Goal: Task Accomplishment & Management: Use online tool/utility

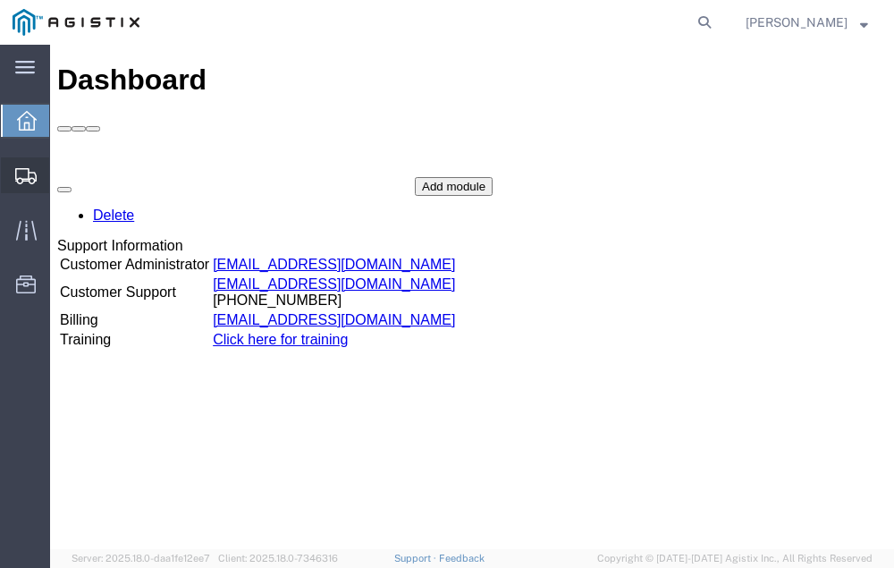
click at [0, 0] on span "Shipment Manager" at bounding box center [0, 0] width 0 height 0
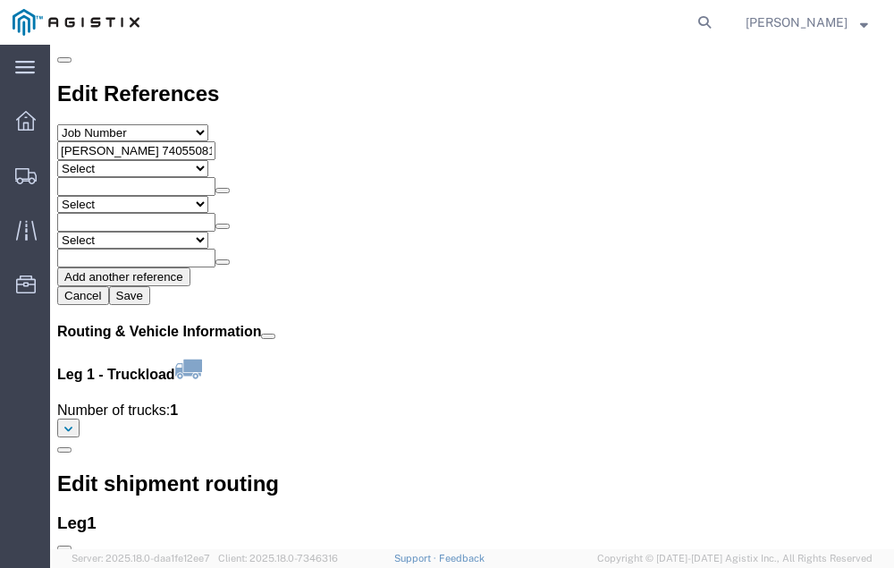
scroll to position [1995, 0]
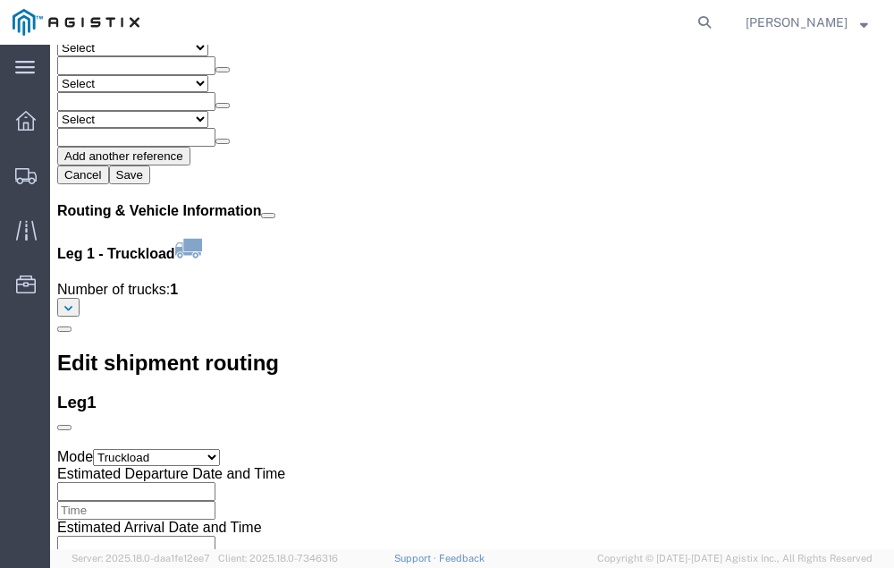
click link "Confirm"
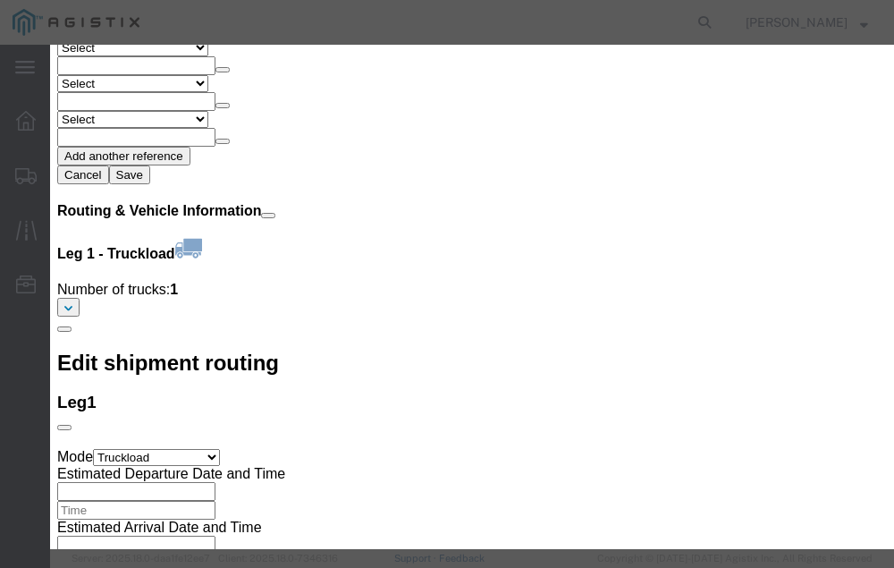
click input "checkbox"
checkbox input "true"
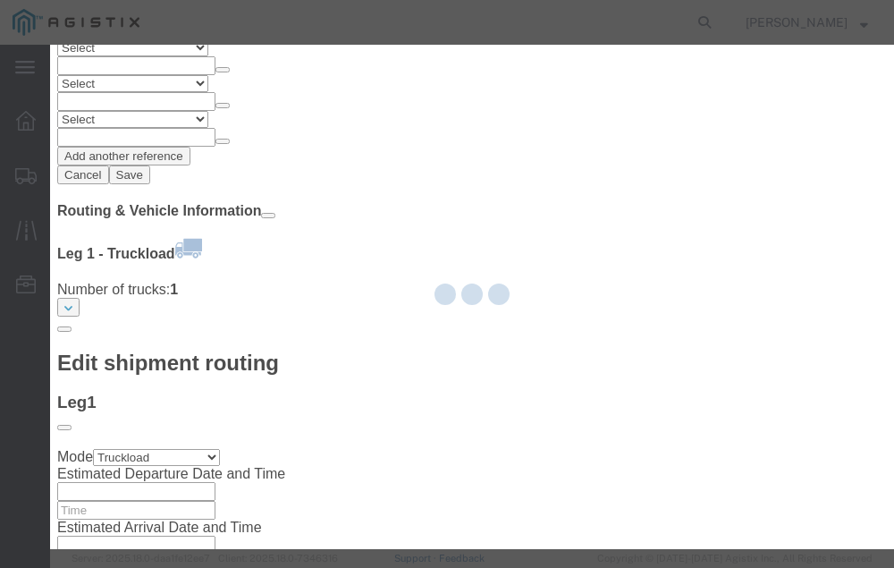
type input "[PERSON_NAME]"
type input "[PHONE_NUMBER]"
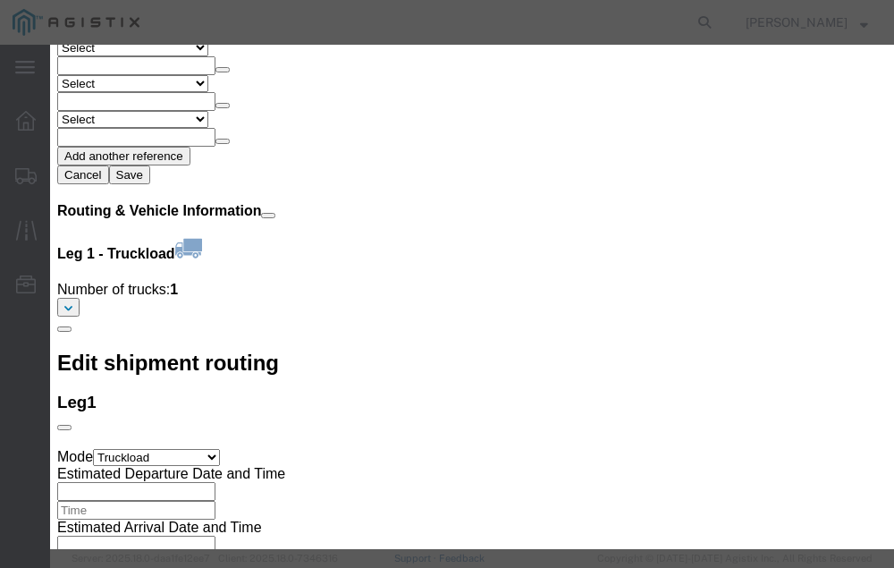
click input "text"
type input "56700894"
click button "Submit"
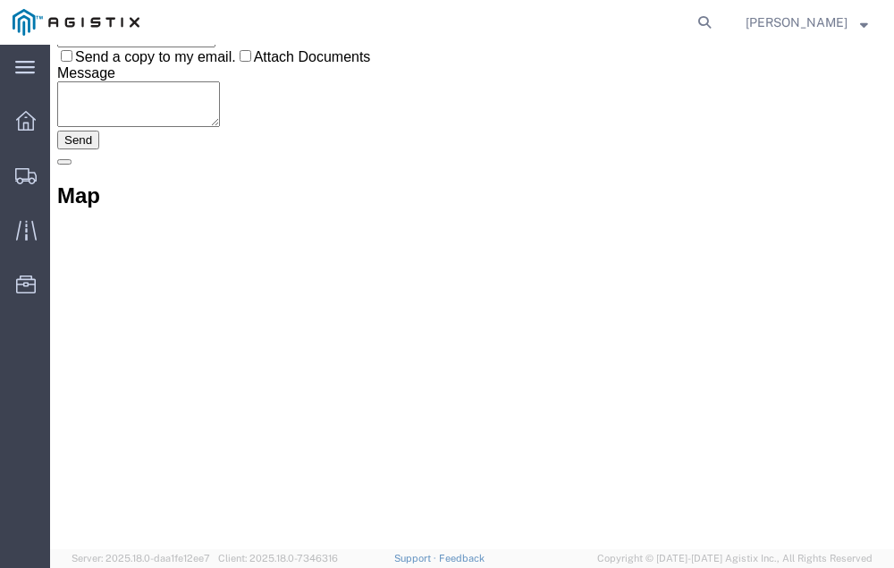
scroll to position [0, 0]
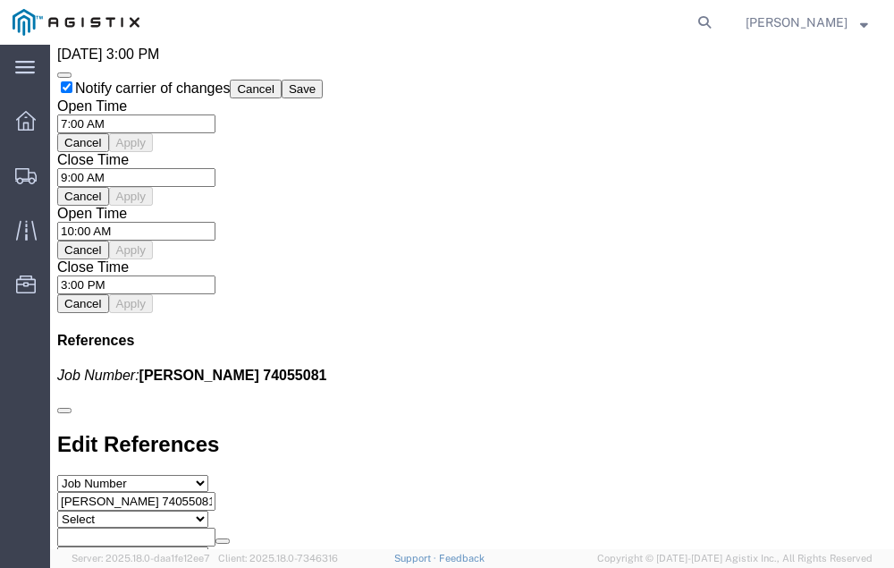
scroll to position [2035, 0]
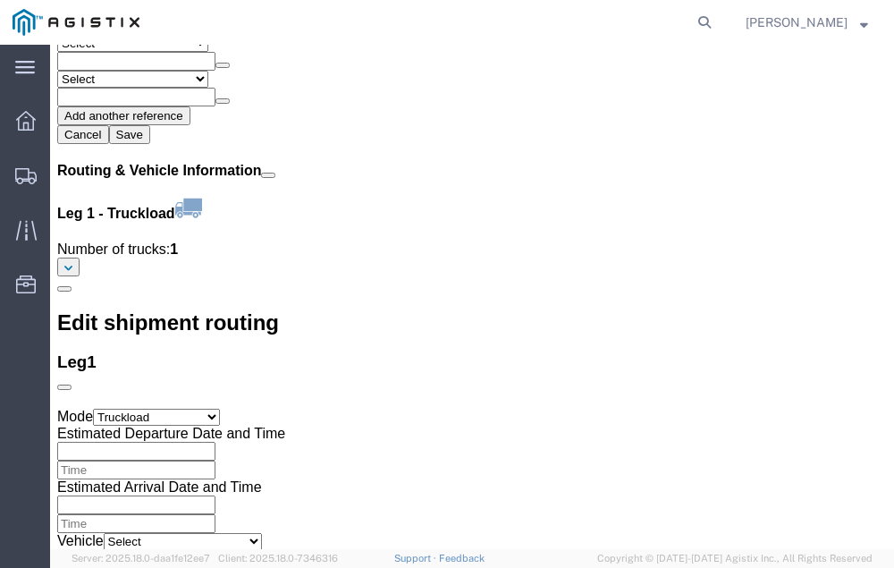
click link "Confirm"
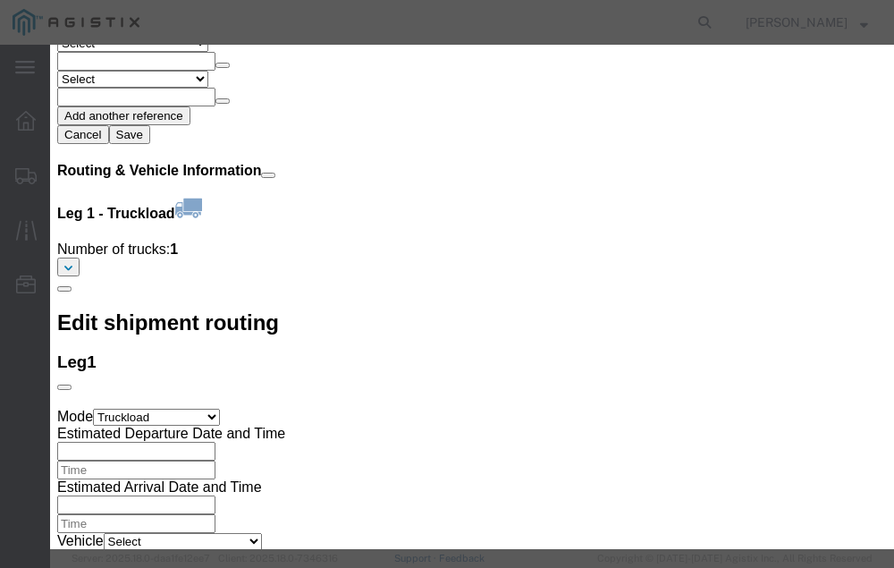
click input "checkbox"
checkbox input "true"
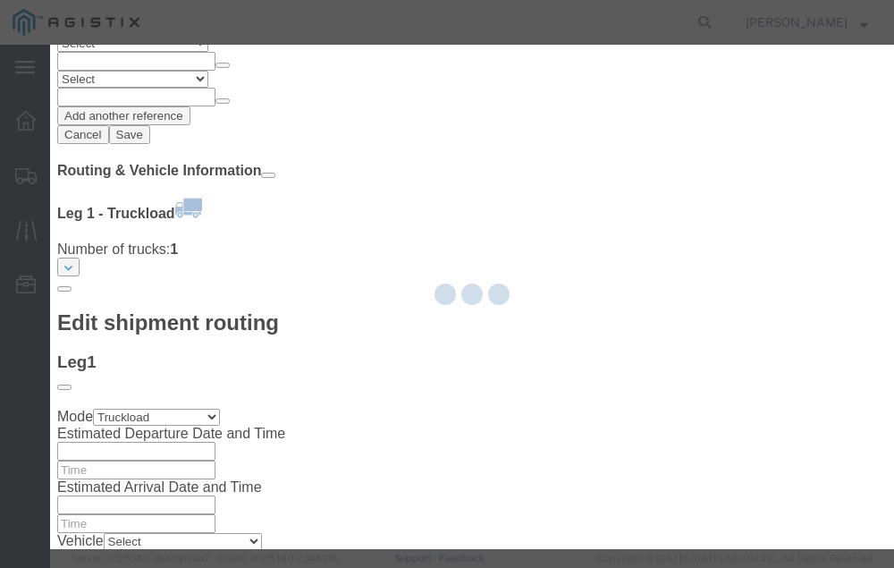
type input "[PERSON_NAME]"
type input "[PHONE_NUMBER]"
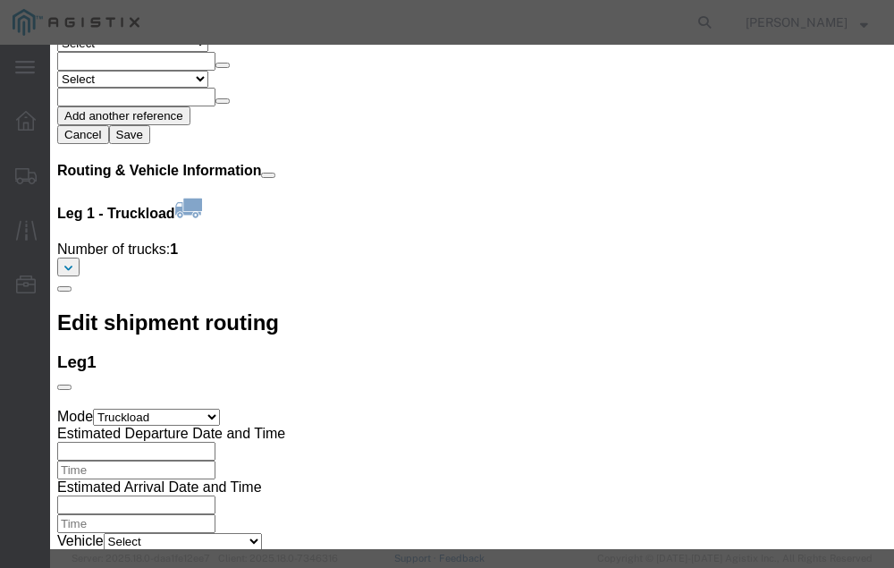
click input "text"
type input "56700906"
click button "Submit"
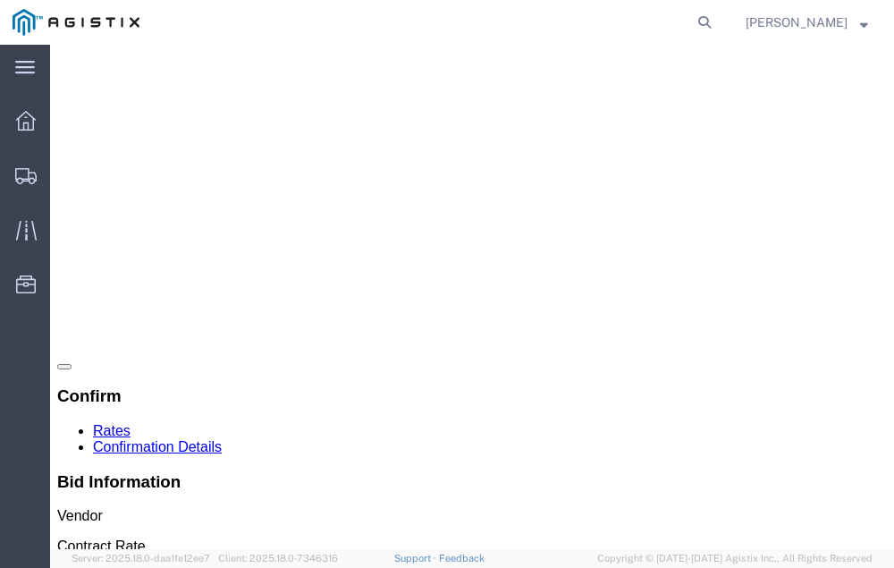
scroll to position [0, 0]
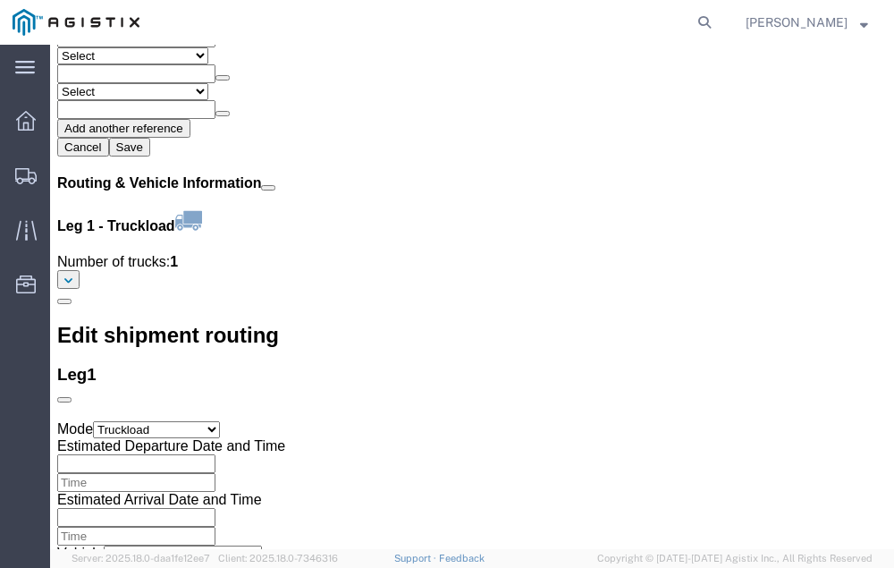
scroll to position [2149, 0]
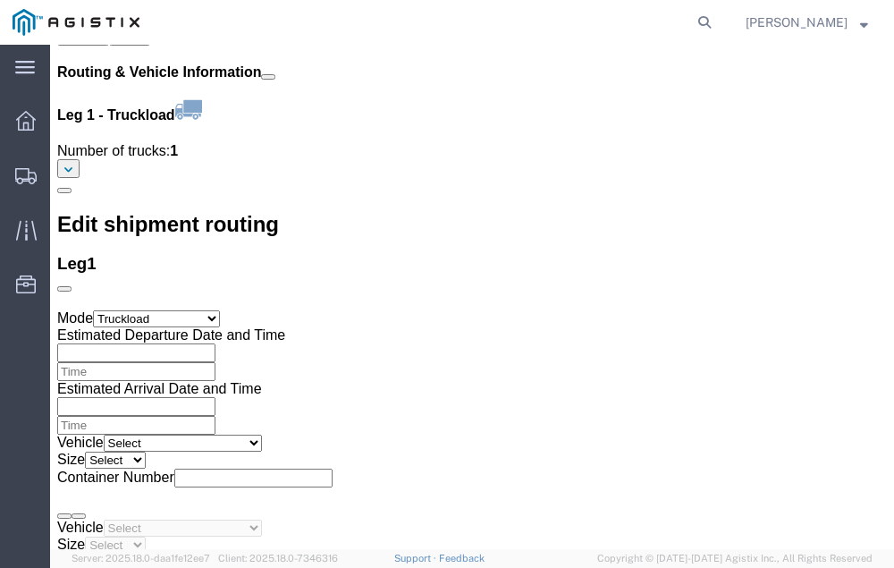
click link "Confirm"
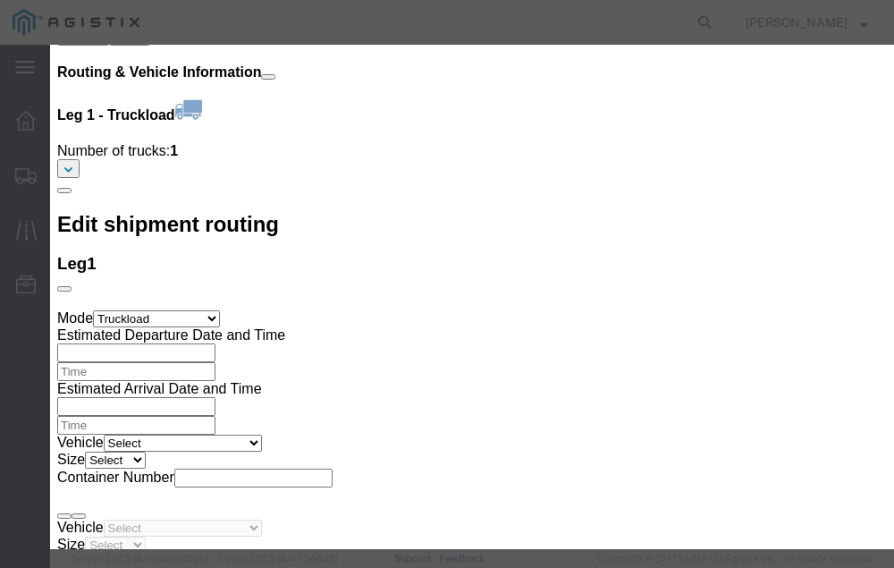
click input "checkbox"
checkbox input "true"
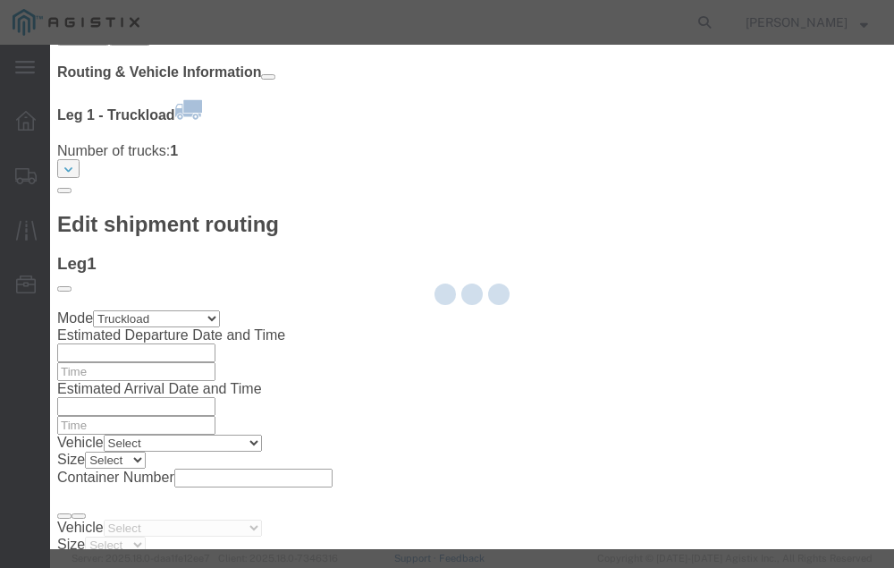
type input "[PERSON_NAME]"
type input "[PHONE_NUMBER]"
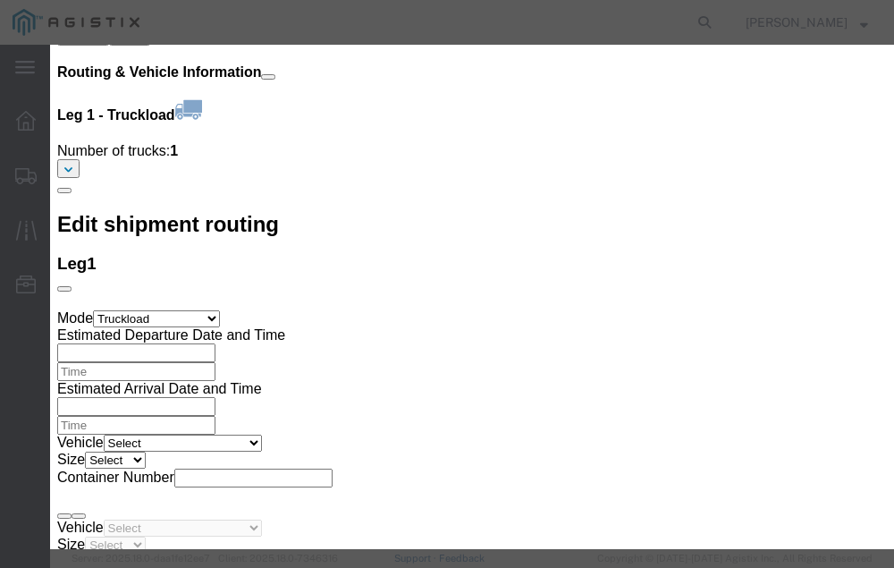
click input "text"
type input "56701043"
click button "Submit"
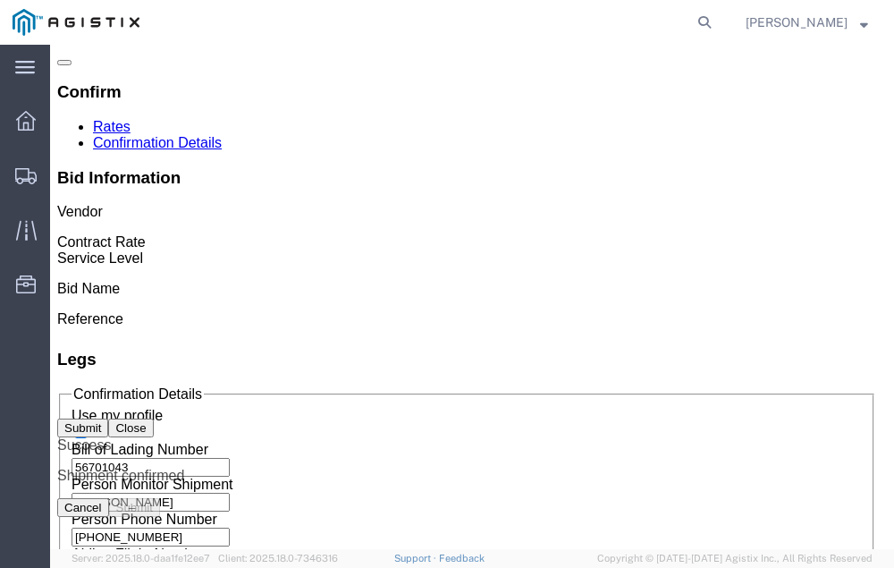
scroll to position [0, 0]
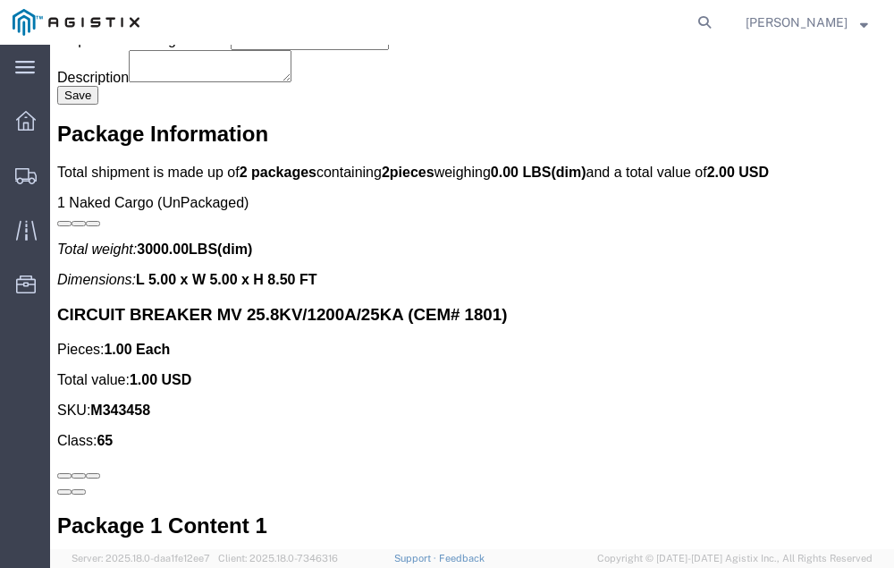
scroll to position [3549, 0]
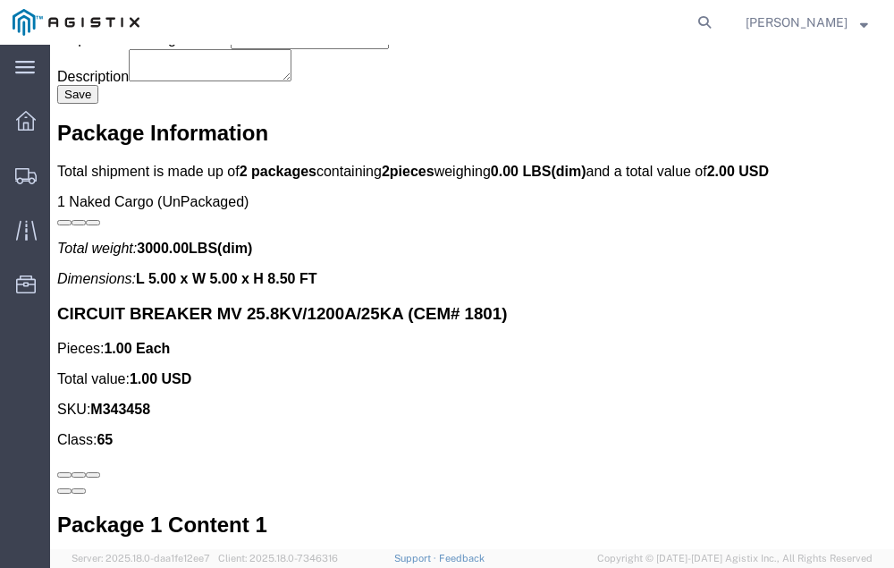
click link "Confirm"
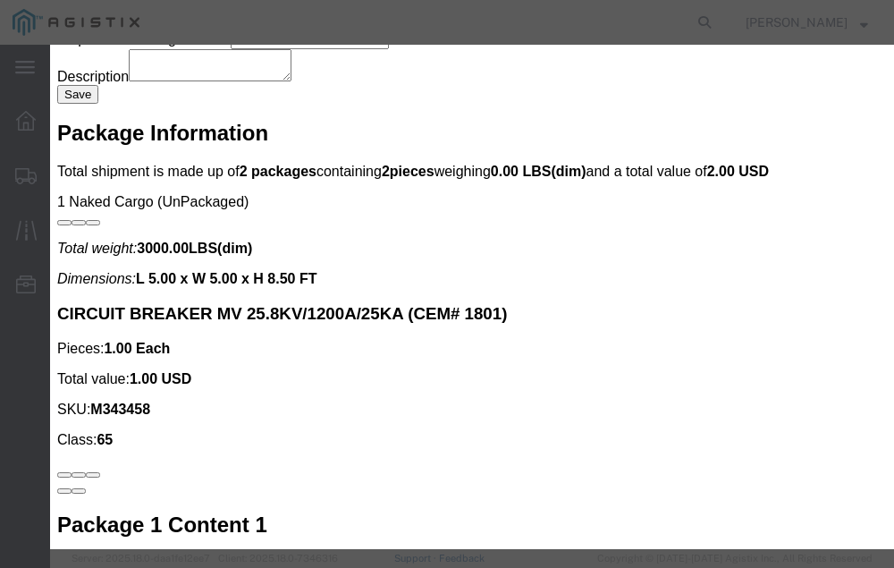
click input "checkbox"
checkbox input "true"
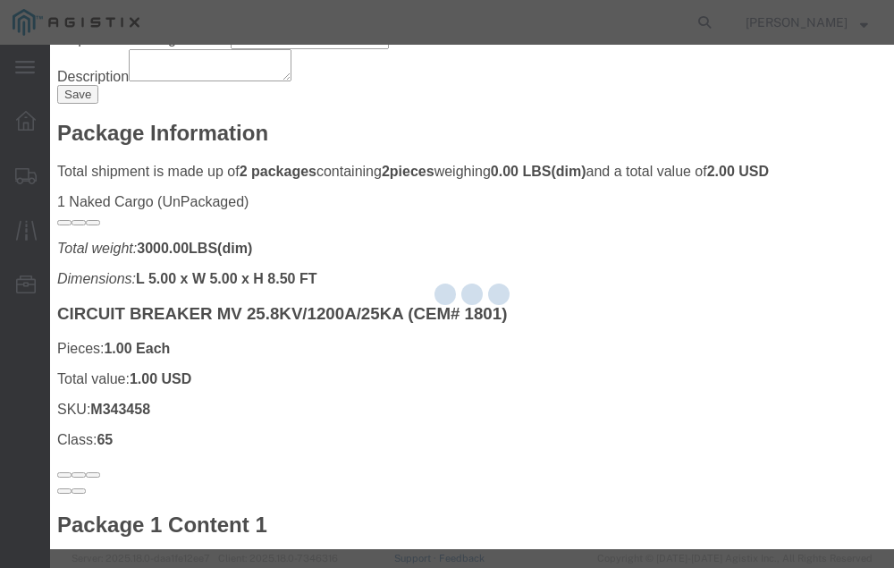
type input "[PERSON_NAME]"
type input "[PHONE_NUMBER]"
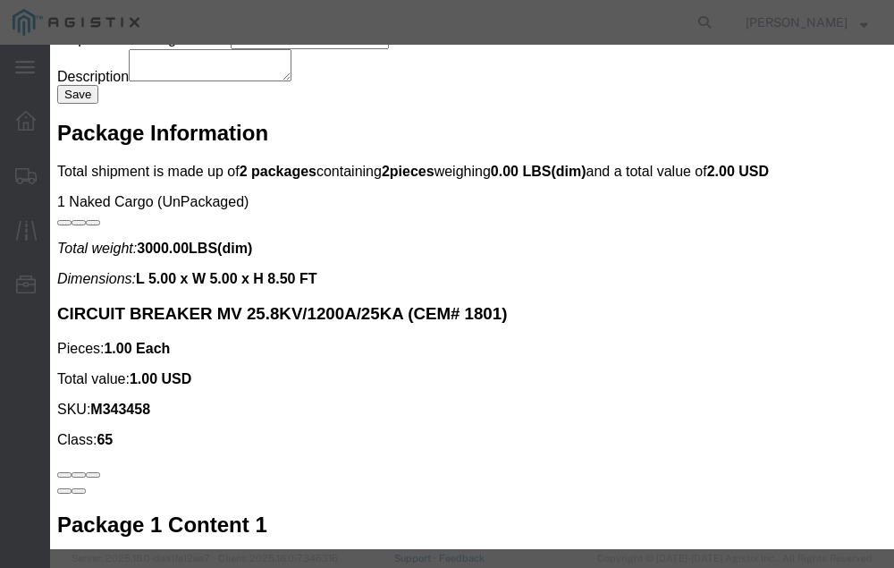
click input "text"
type input "56702300"
click button "Submit"
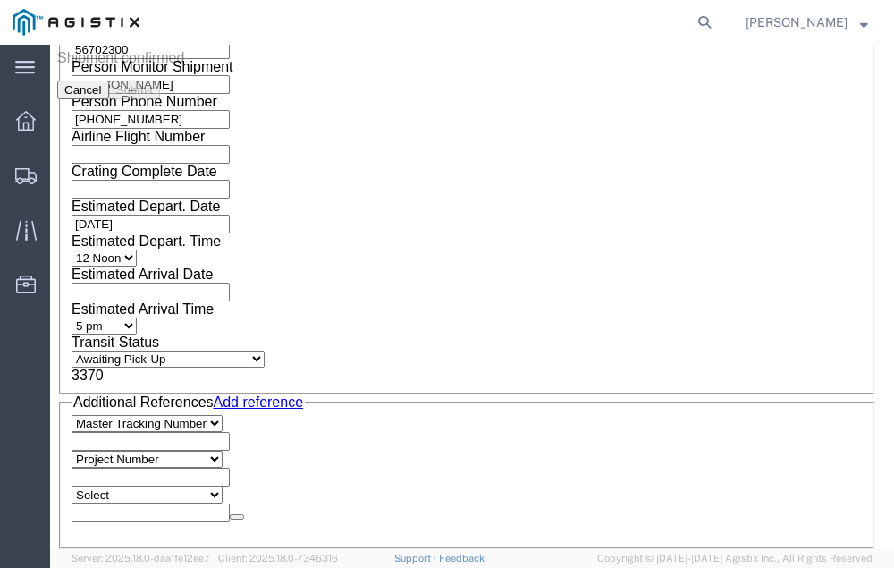
scroll to position [0, 0]
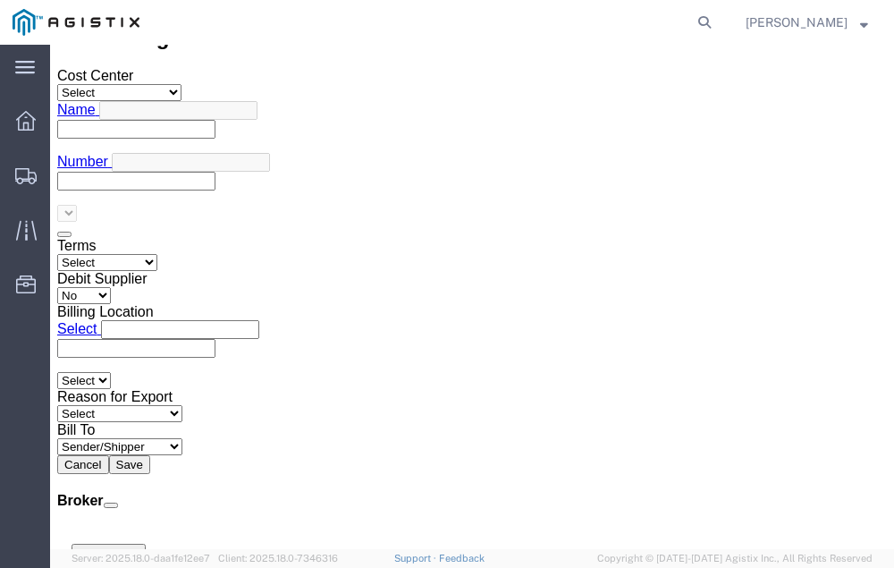
scroll to position [6398, 0]
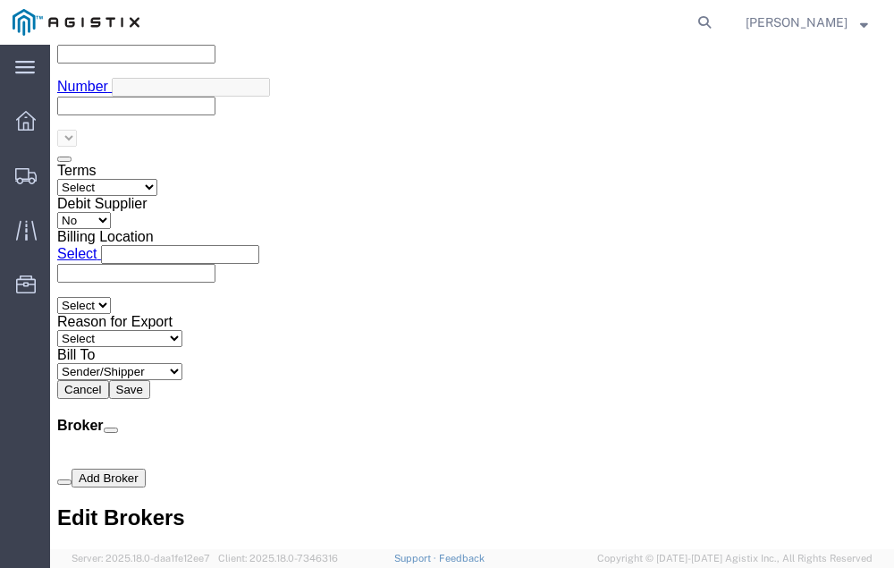
click link "Confirm"
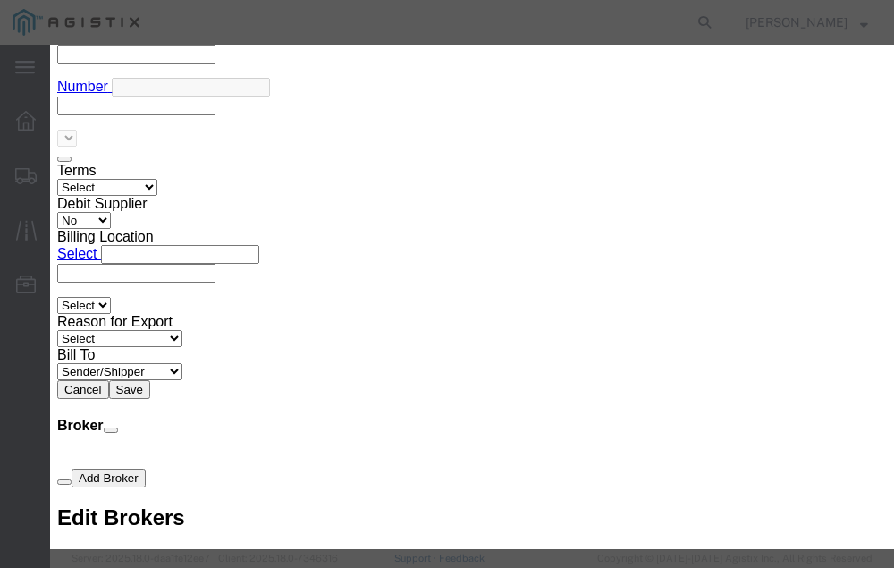
click input "checkbox"
checkbox input "true"
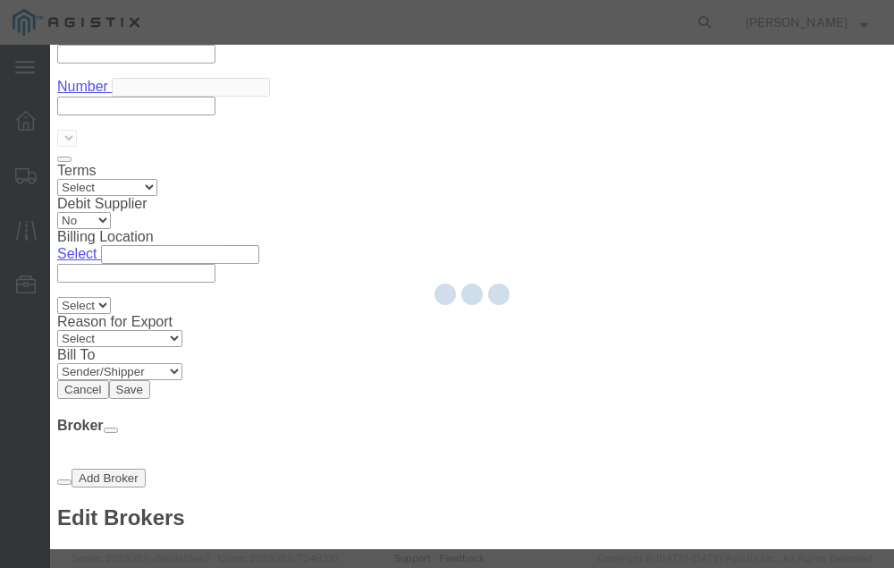
type input "[PERSON_NAME]"
type input "[PHONE_NUMBER]"
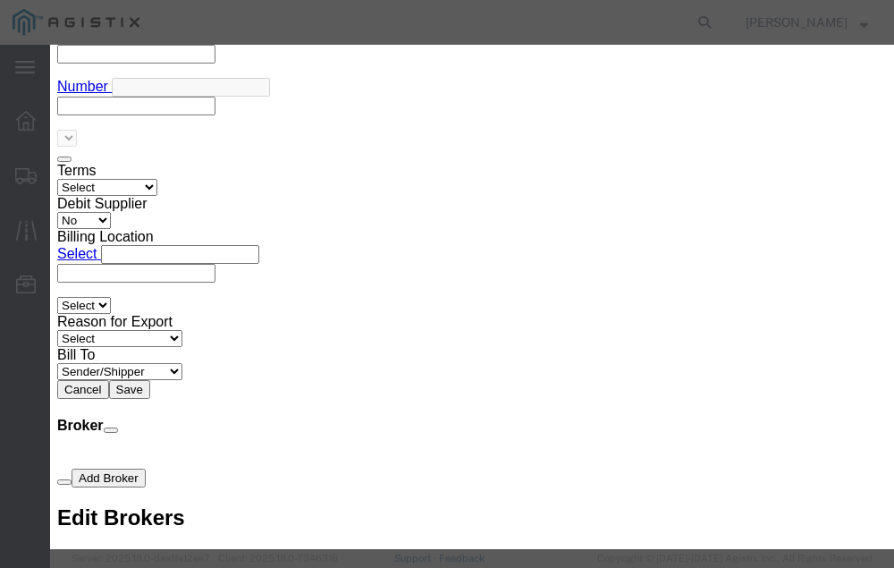
click input "text"
type input "56704913"
click button "Submit"
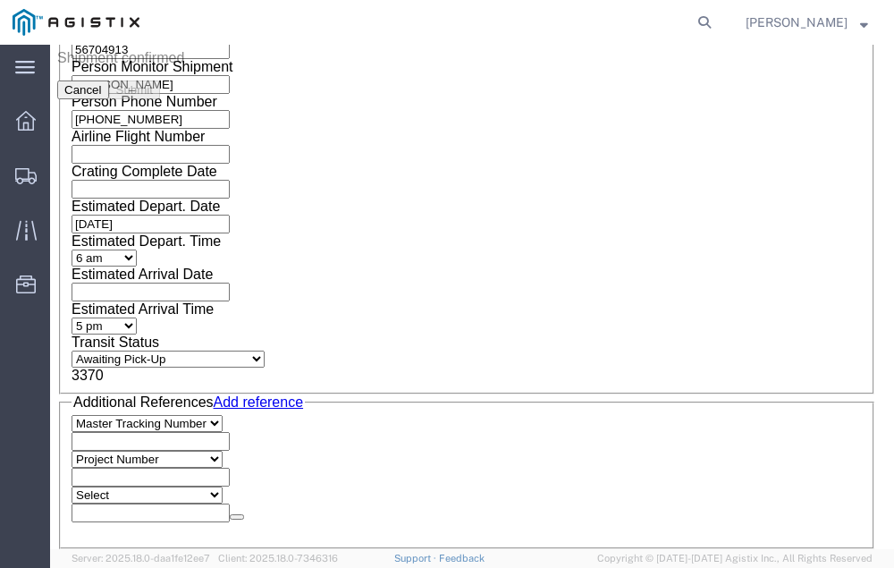
scroll to position [0, 0]
